Goal: Transaction & Acquisition: Book appointment/travel/reservation

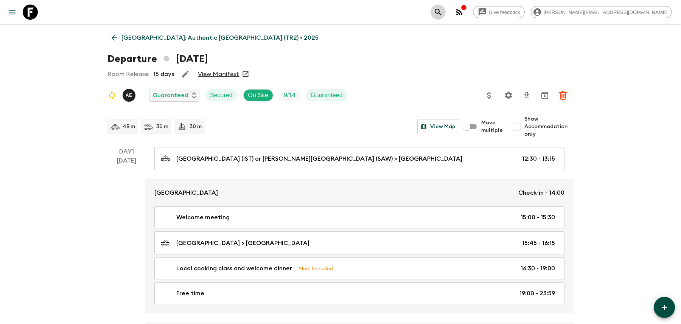
click at [441, 14] on icon "search adventures" at bounding box center [438, 12] width 6 height 6
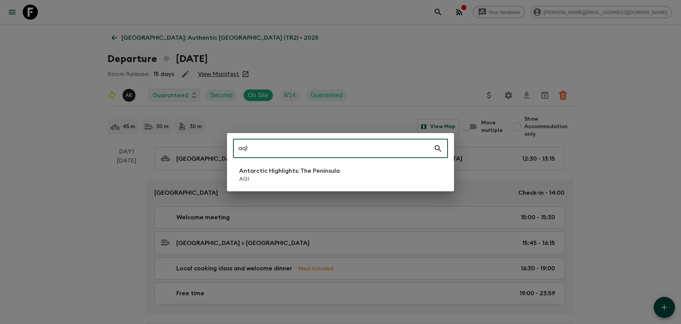
type input "aq1"
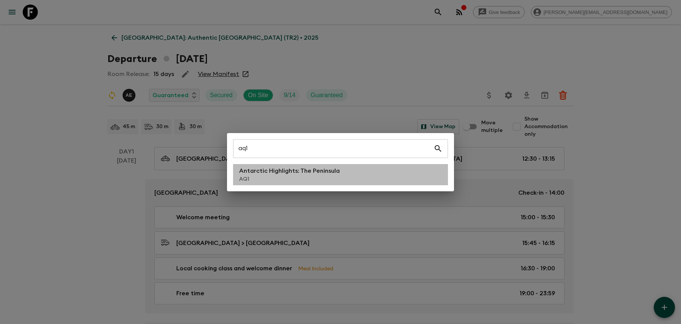
click at [309, 172] on p "Antarctic Highlights: The Peninsula" at bounding box center [289, 171] width 101 height 9
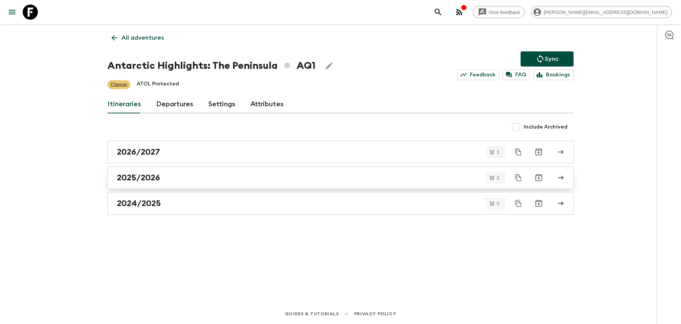
click at [172, 183] on link "2025/2026" at bounding box center [340, 178] width 466 height 23
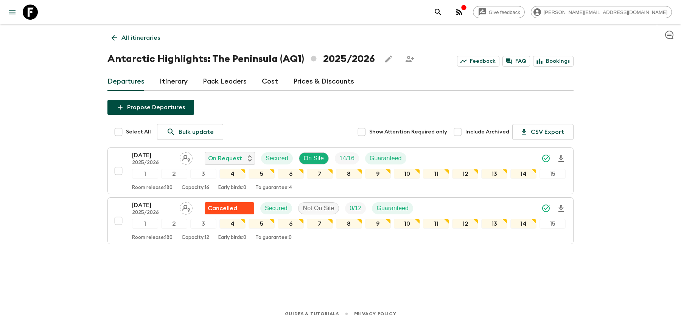
click at [264, 77] on link "Cost" at bounding box center [270, 82] width 16 height 18
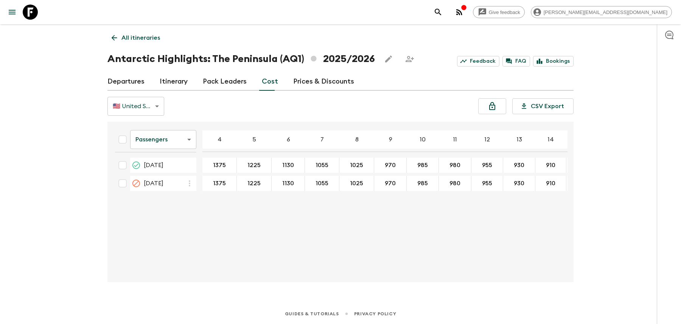
click at [308, 80] on link "Prices & Discounts" at bounding box center [323, 82] width 61 height 18
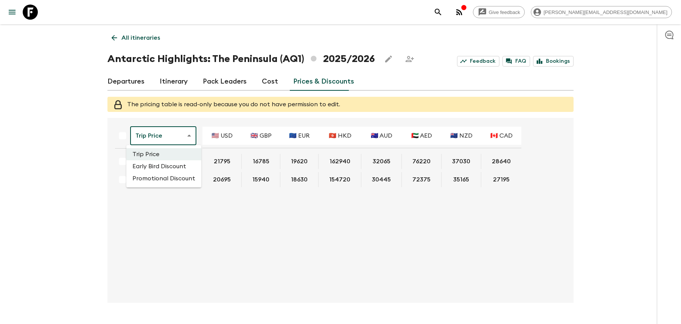
click at [181, 137] on body "Give feedback [PERSON_NAME][EMAIL_ADDRESS][DOMAIN_NAME] All itineraries Antarct…" at bounding box center [340, 172] width 681 height 345
click at [181, 137] on div at bounding box center [340, 162] width 681 height 324
click at [268, 79] on link "Cost" at bounding box center [270, 82] width 16 height 18
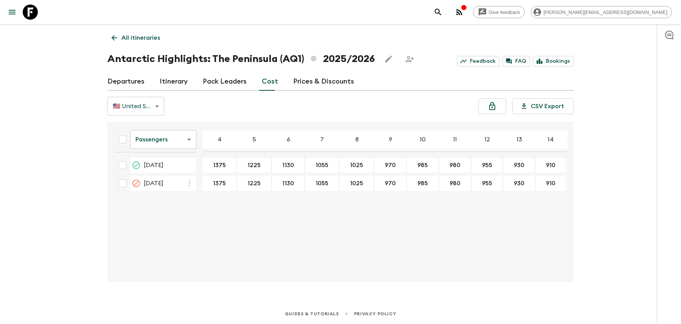
click at [179, 139] on body "Give feedback [PERSON_NAME][EMAIL_ADDRESS][DOMAIN_NAME] All itineraries Antarct…" at bounding box center [340, 162] width 681 height 324
click at [175, 171] on li "Extras" at bounding box center [163, 170] width 66 height 12
